Goal: Task Accomplishment & Management: Manage account settings

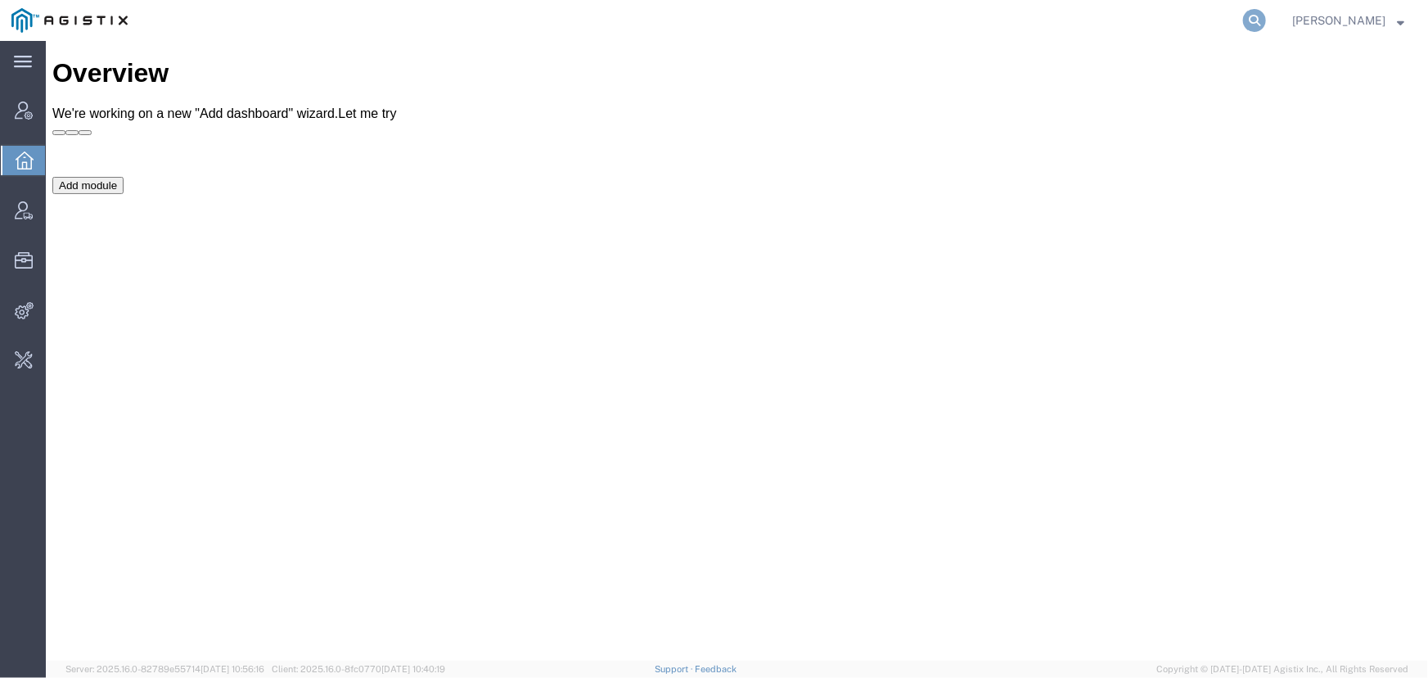
click at [1259, 24] on icon at bounding box center [1254, 20] width 23 height 23
click at [1094, 20] on input "search" at bounding box center [995, 20] width 498 height 39
type input "offline@pgw.com"
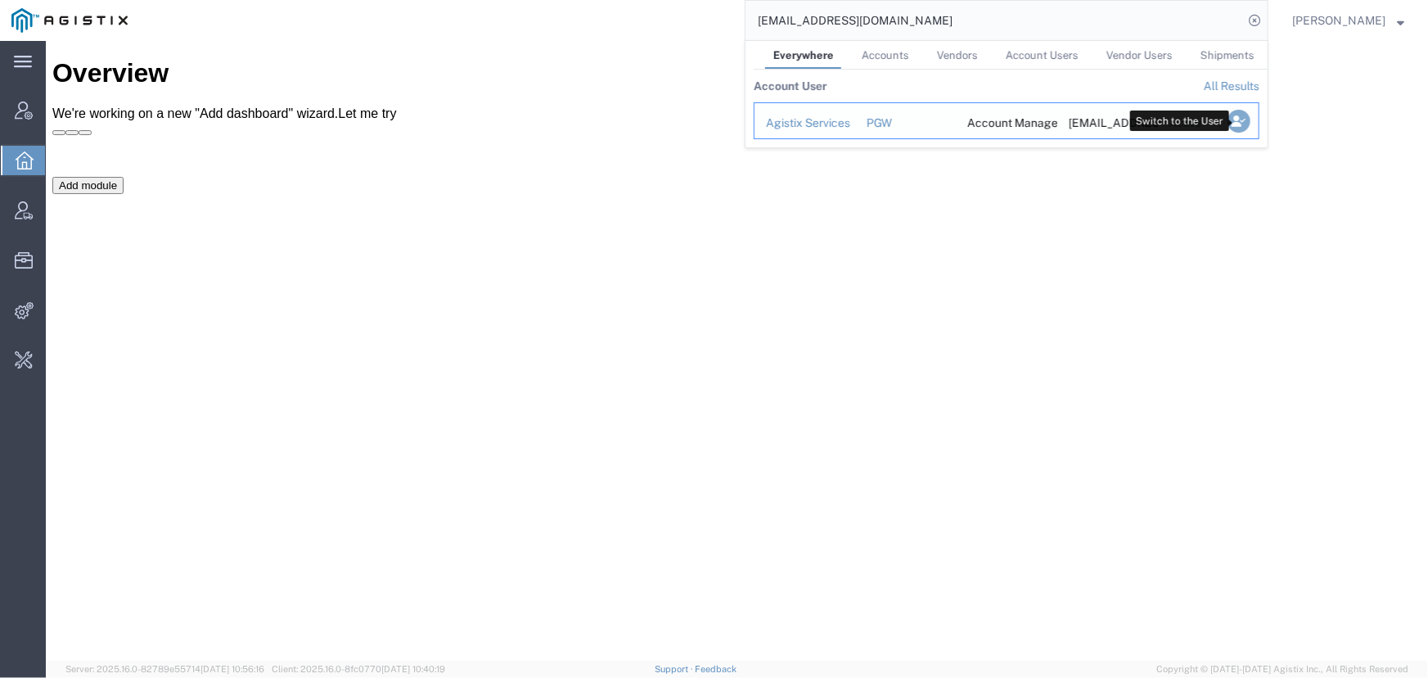
click at [1239, 120] on icon "Search Results" at bounding box center [1239, 121] width 23 height 23
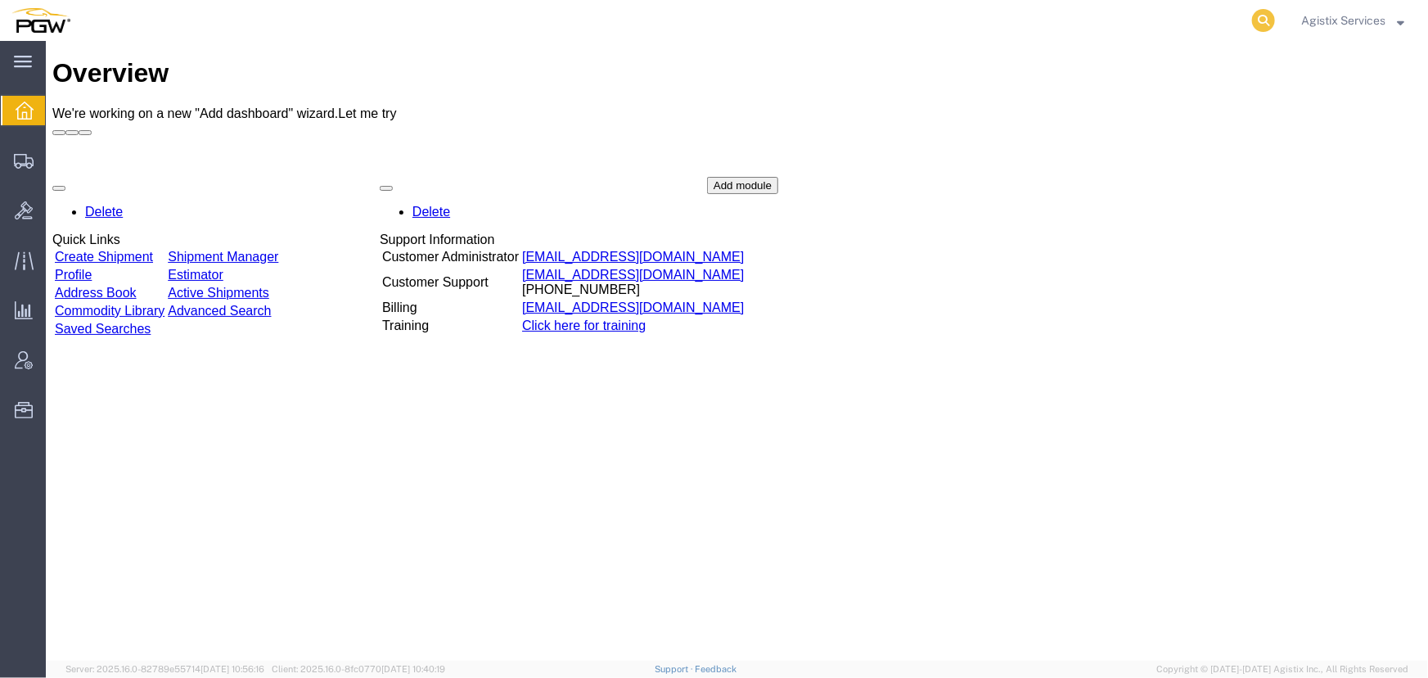
click at [1255, 20] on icon at bounding box center [1263, 20] width 23 height 23
type input "56459868"
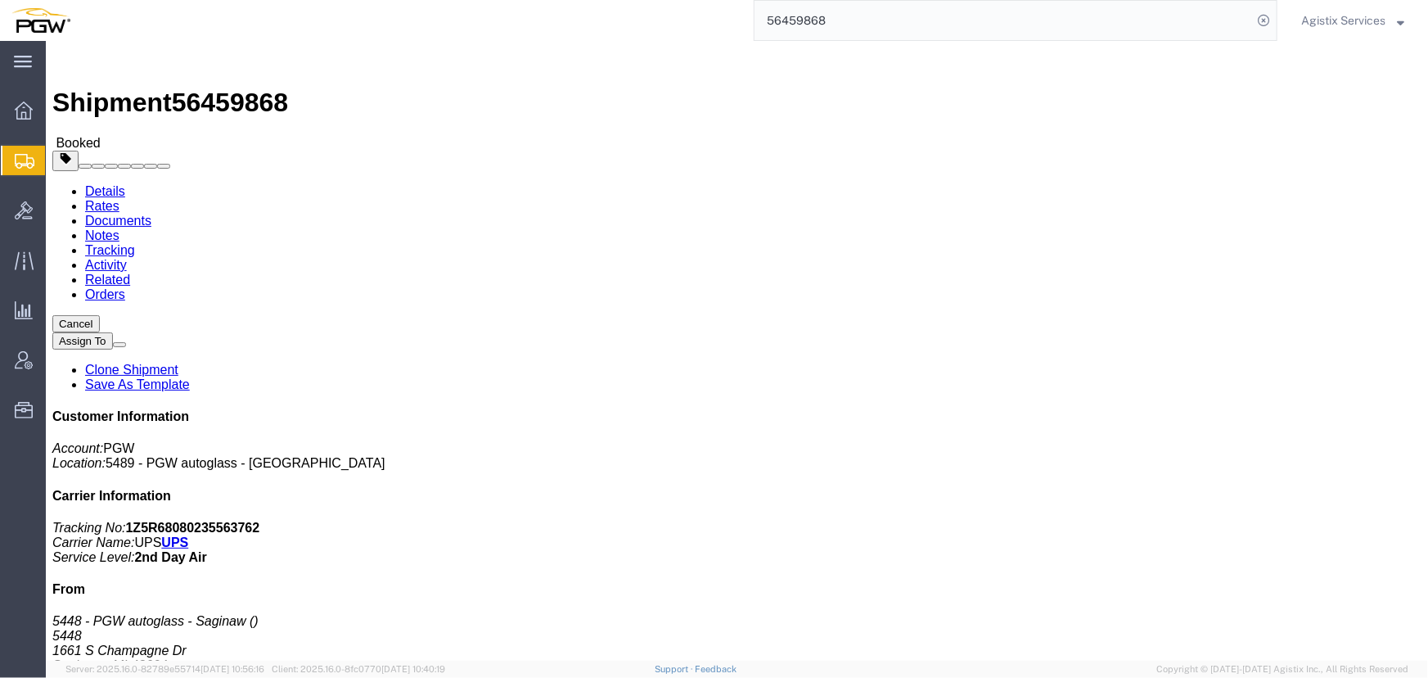
click span "button"
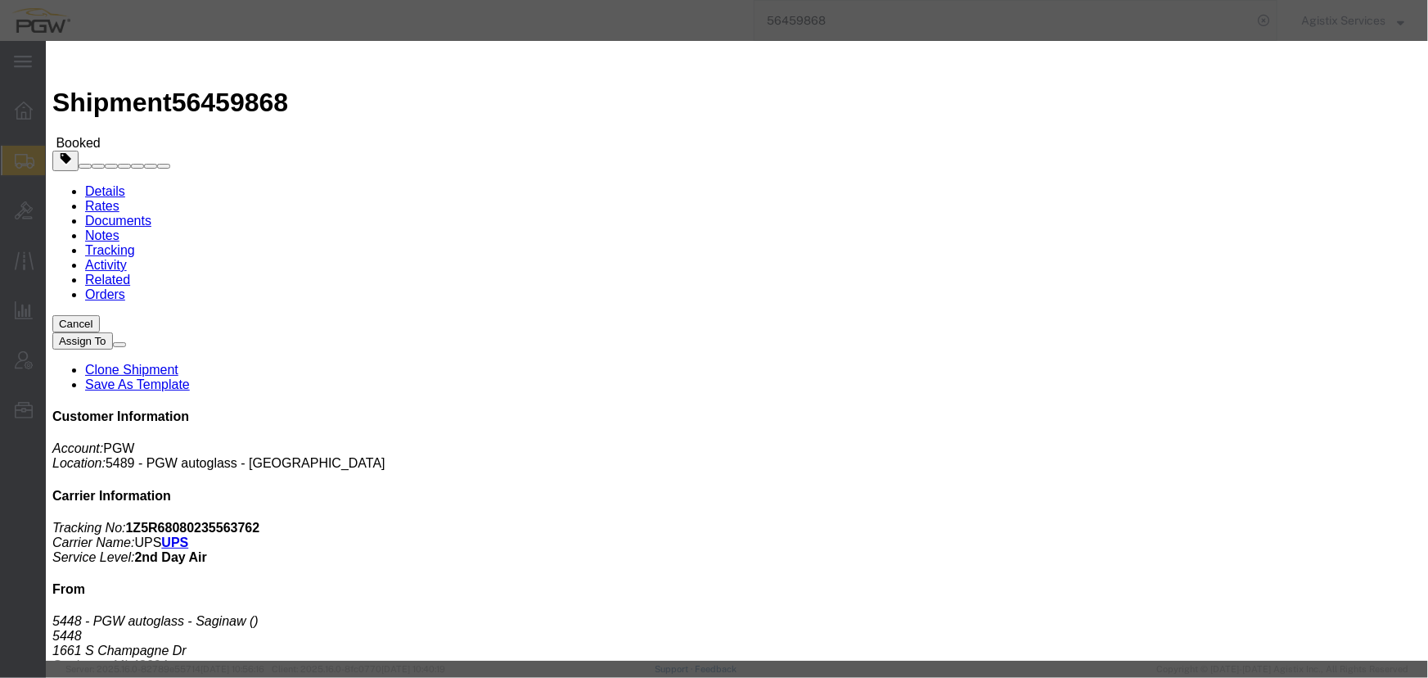
click div "[DATE] 5:02 PM"
type input "10:00 AM"
click button "Apply"
click div "[DATE] 8:02 PM"
type input "2:00 PM"
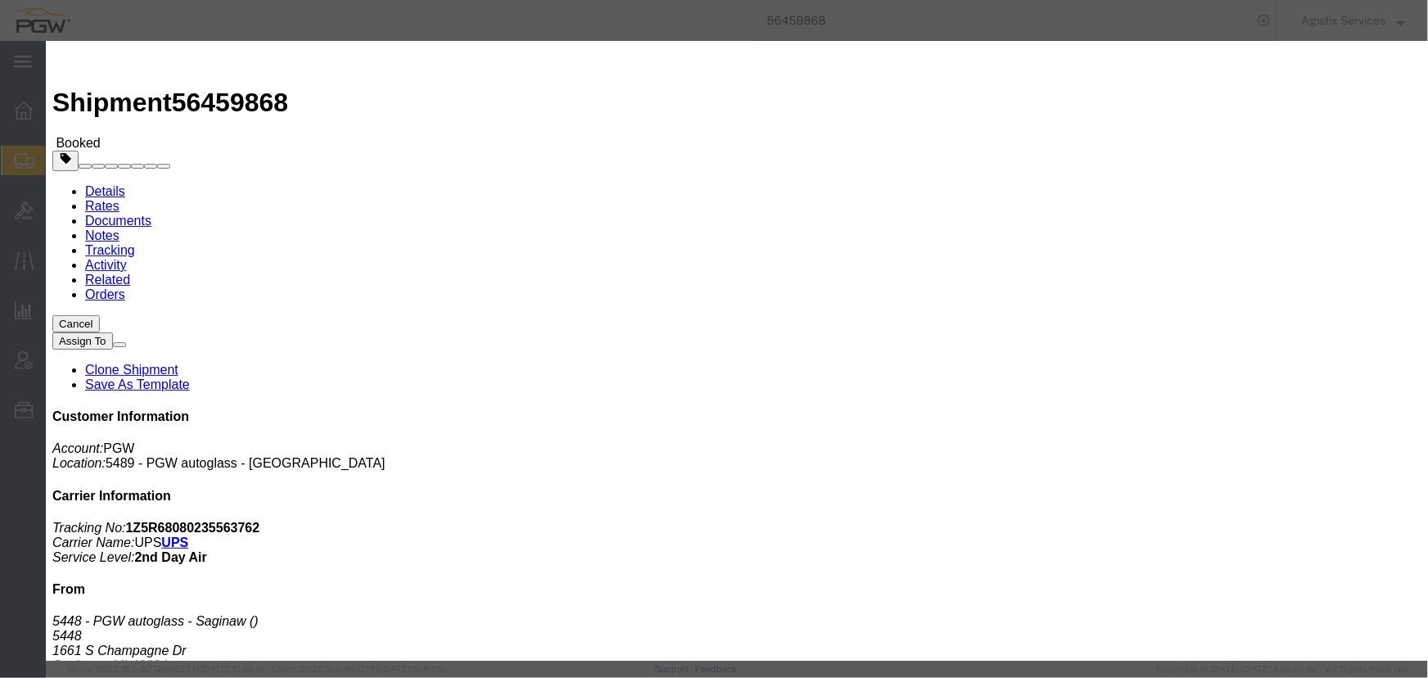
click button "Apply"
click button "Save"
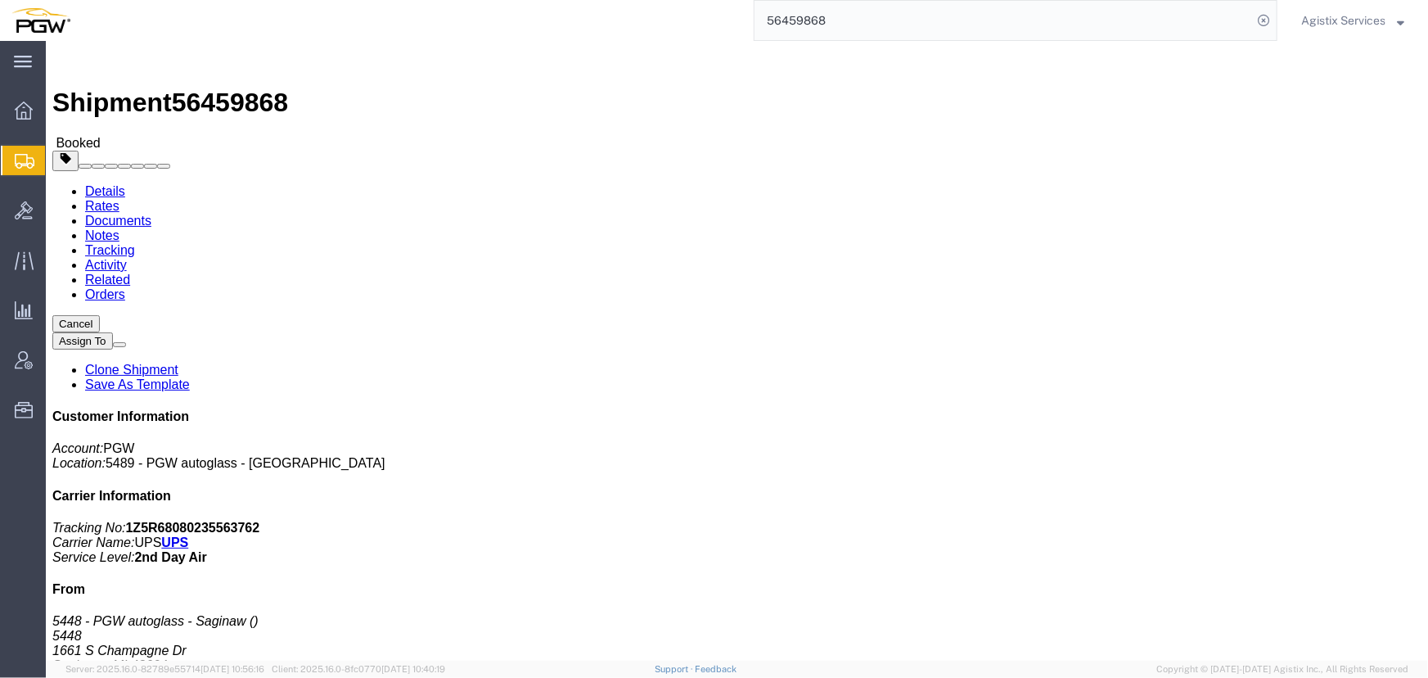
click button "Close"
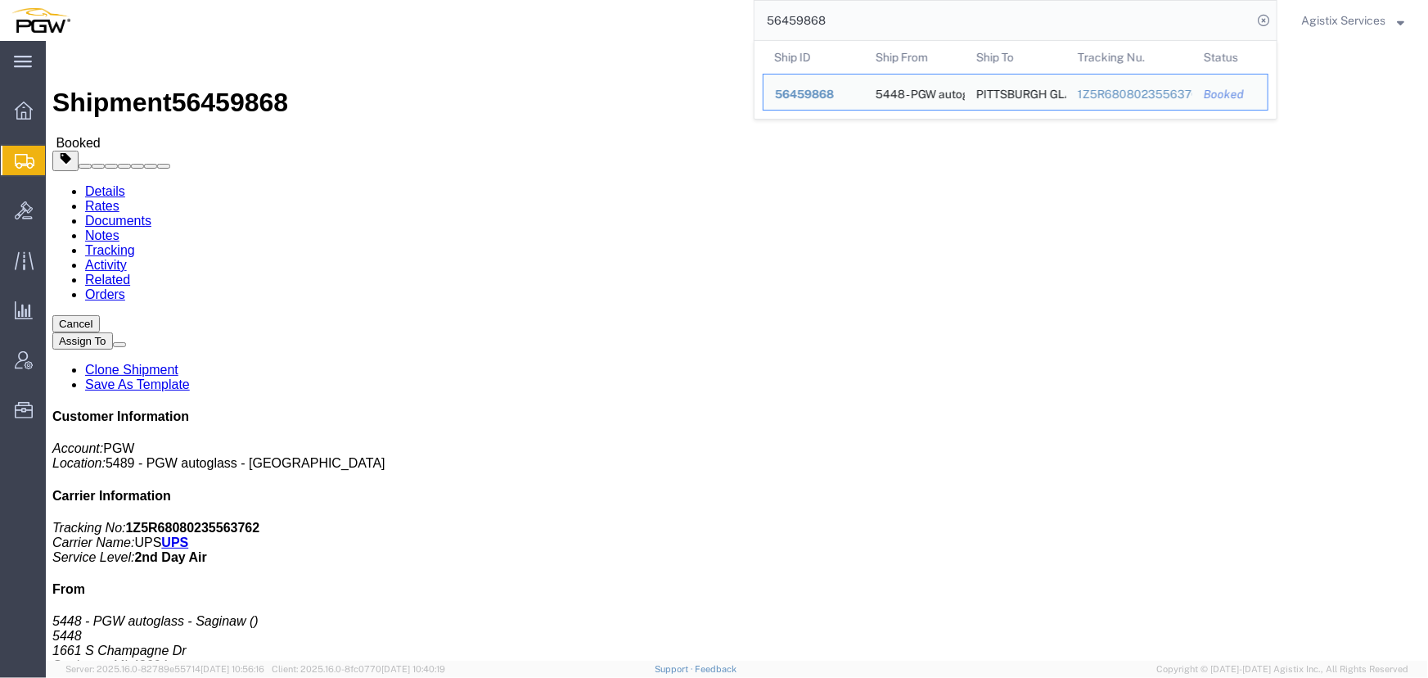
drag, startPoint x: 888, startPoint y: 14, endPoint x: 611, endPoint y: 8, distance: 277.5
click at [611, 8] on div "56459868 Ship ID Ship From Ship To Tracking Nu. Status Ship ID 56459868 Ship Fr…" at bounding box center [680, 20] width 1196 height 41
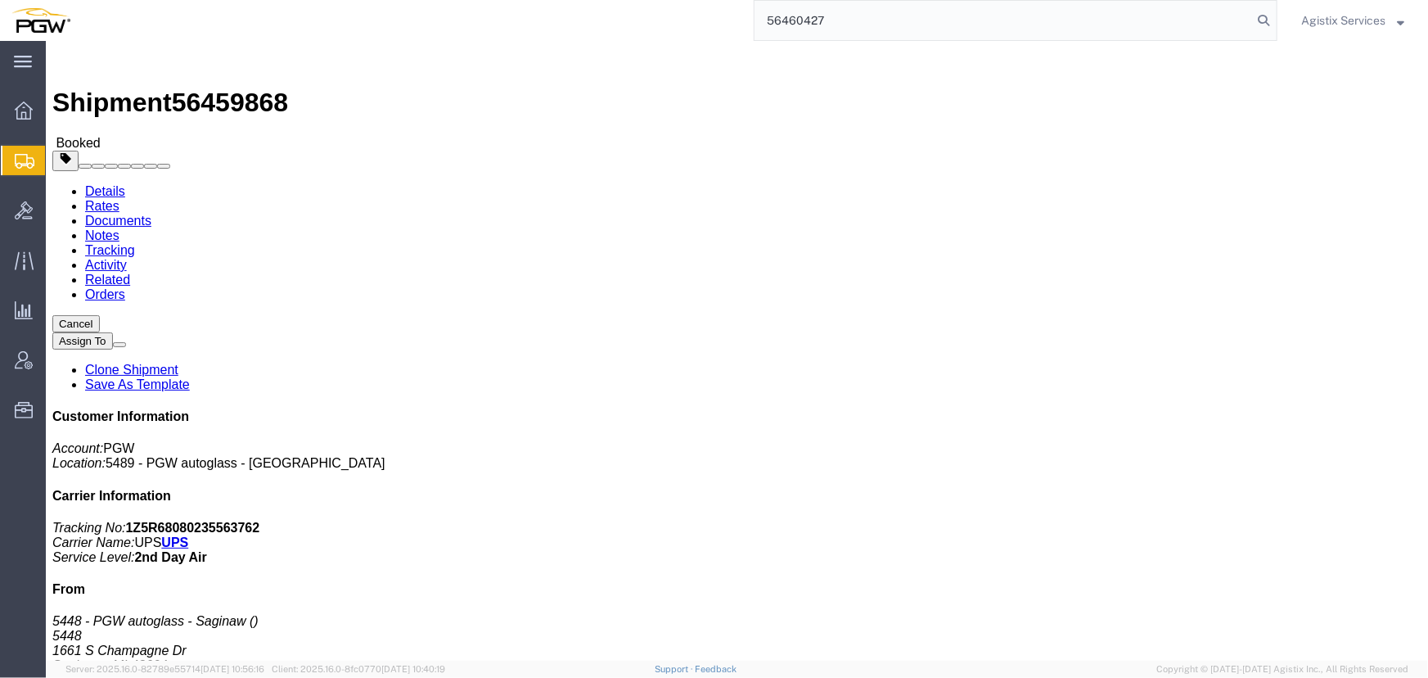
type input "56460427"
click button "button"
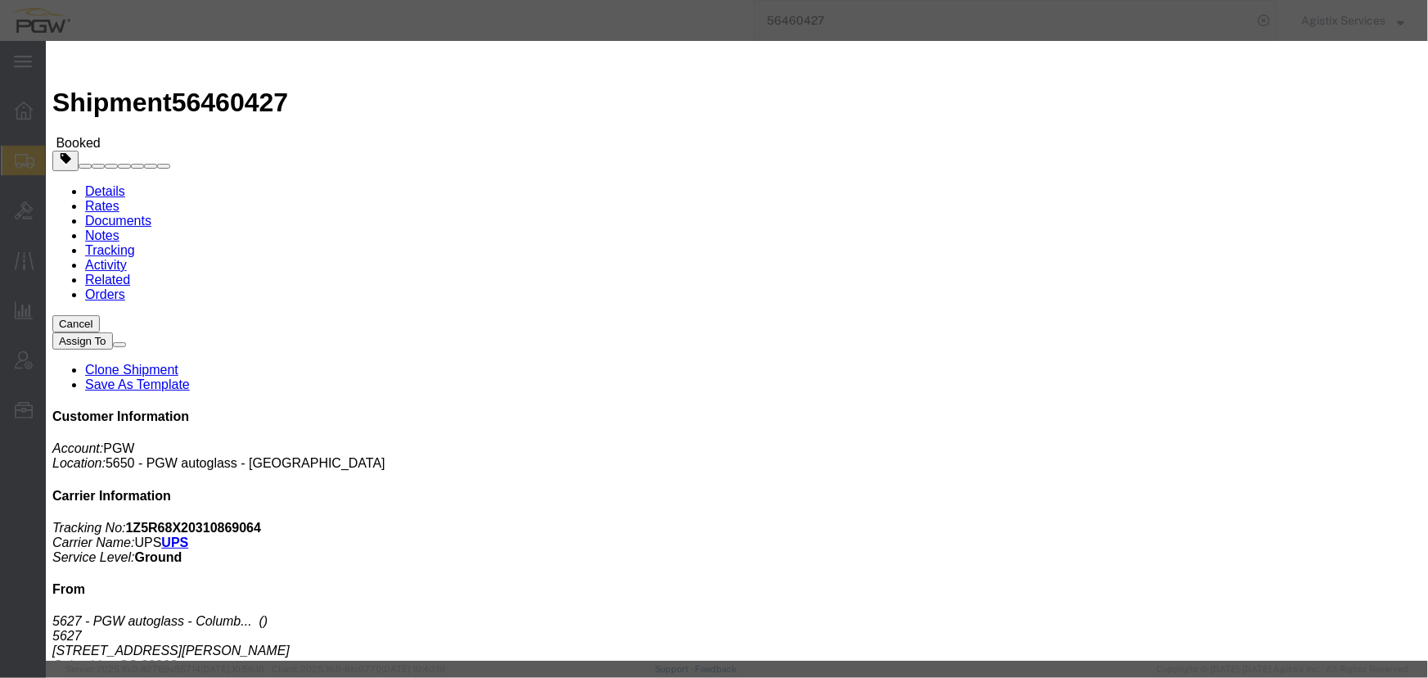
click div "[DATE] 5:27 PM"
type input "10:00 AM"
click button "Apply"
click div "[DATE] 8:27 PM"
type input "2:00 PM"
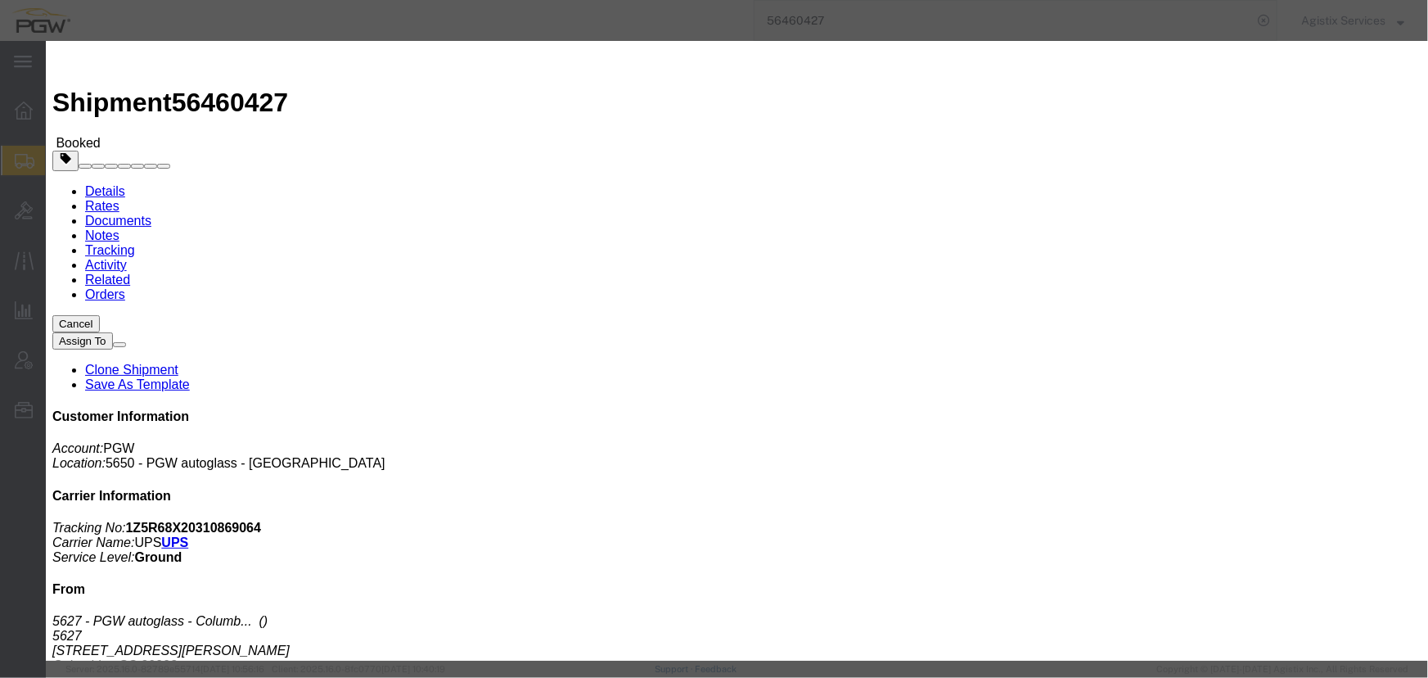
click button "Apply"
click button "Save"
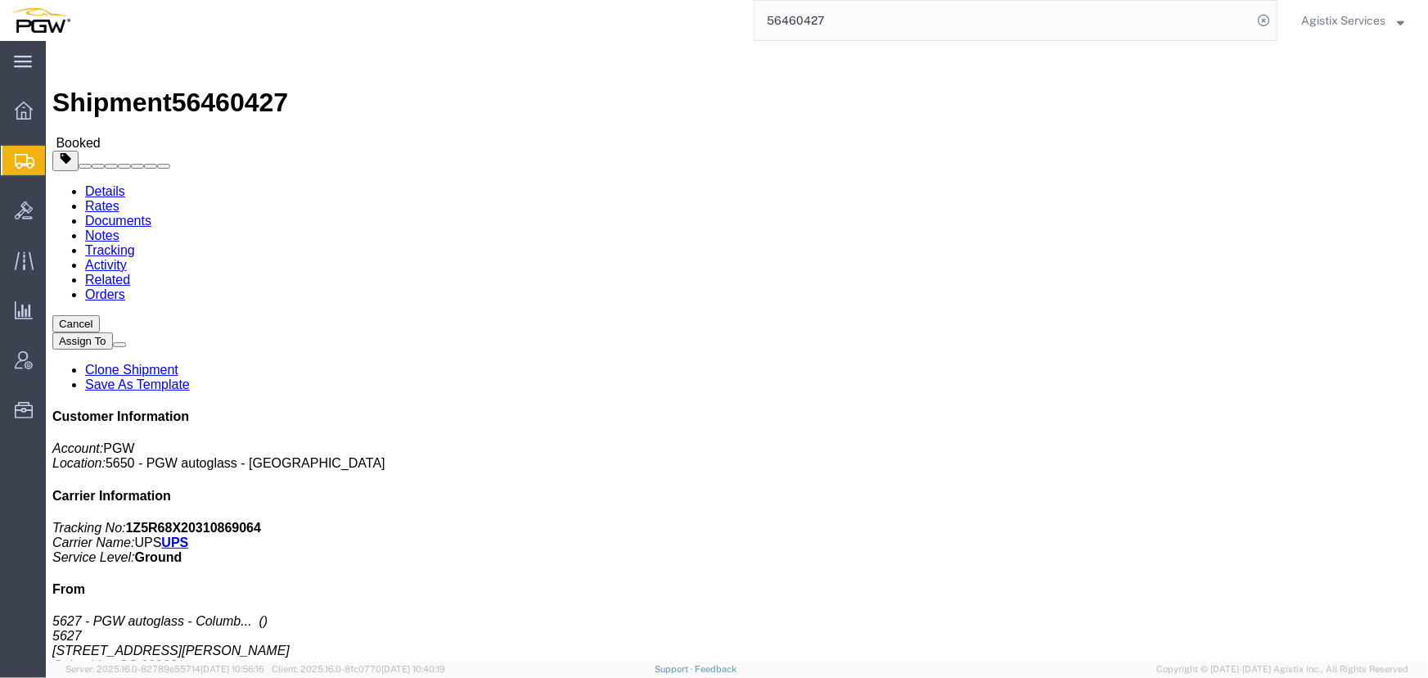
click button "Close"
